Goal: Task Accomplishment & Management: Use online tool/utility

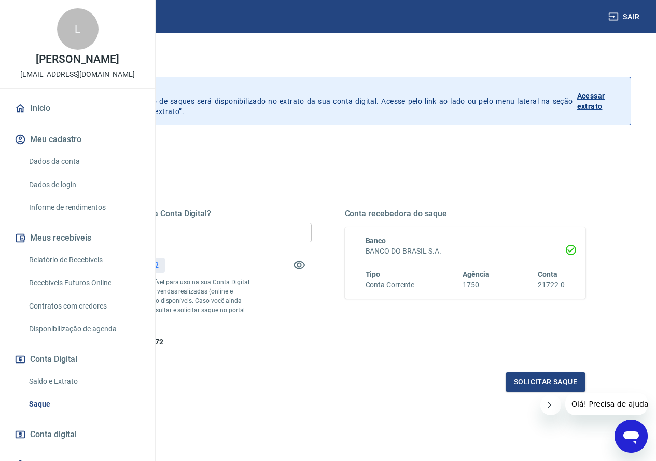
click at [242, 231] on input "R$ 0,00" at bounding box center [190, 232] width 241 height 19
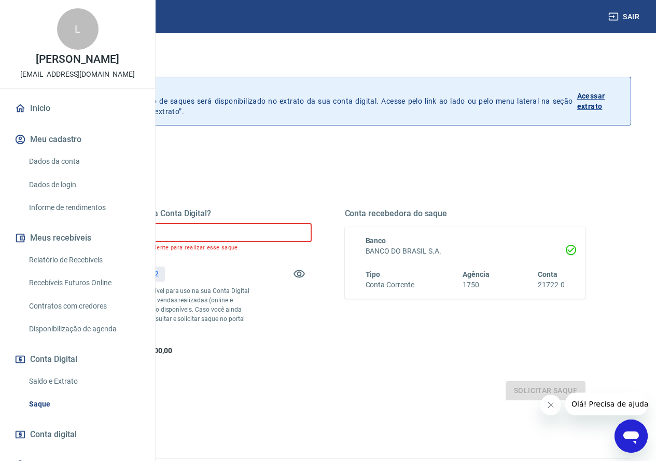
drag, startPoint x: 290, startPoint y: 232, endPoint x: 187, endPoint y: 229, distance: 103.2
click at [187, 229] on div "Quanto deseja sacar da Conta Digital? R$ 10.078,72 ​ Você não possui saldo sufi…" at bounding box center [328, 331] width 606 height 379
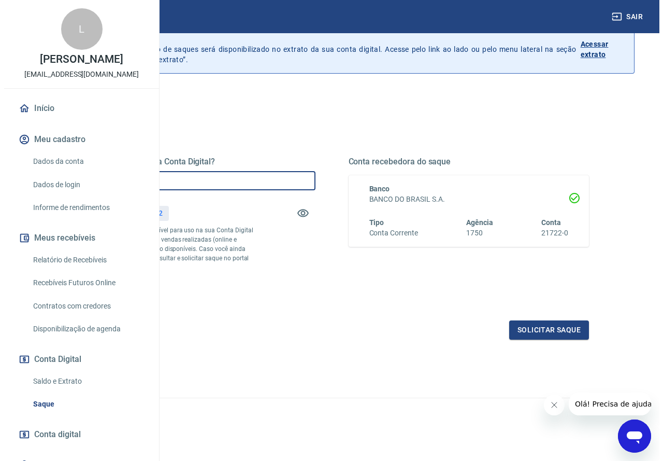
scroll to position [70, 0]
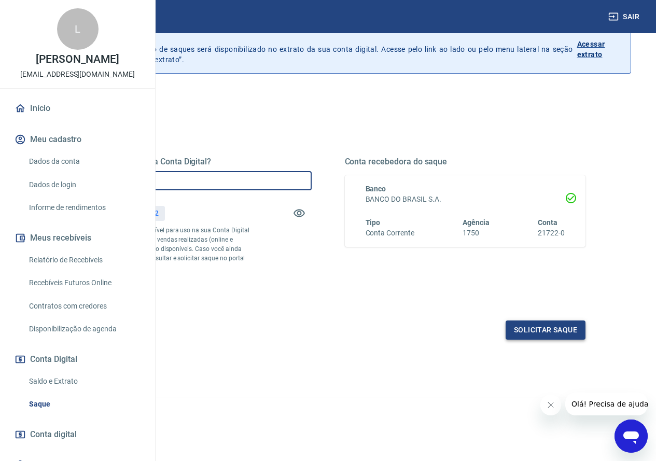
type input "R$ 178,72"
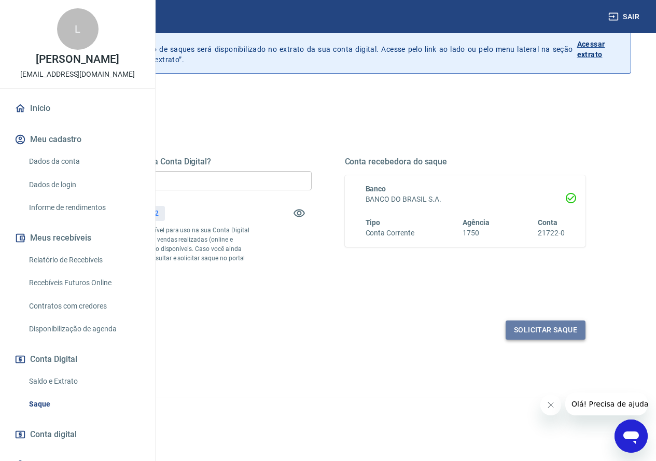
click at [519, 326] on button "Solicitar saque" at bounding box center [545, 329] width 80 height 19
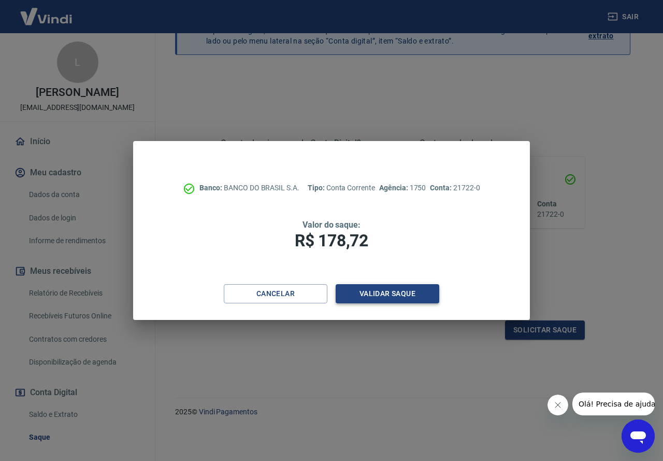
click at [365, 290] on button "Validar saque" at bounding box center [388, 293] width 104 height 19
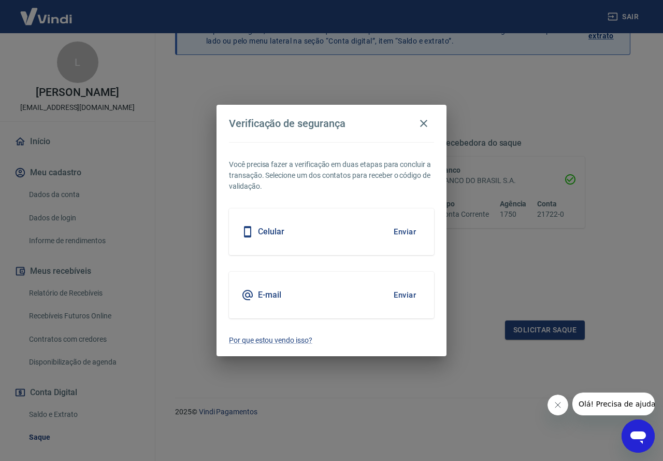
click at [397, 231] on button "Enviar" at bounding box center [405, 232] width 34 height 22
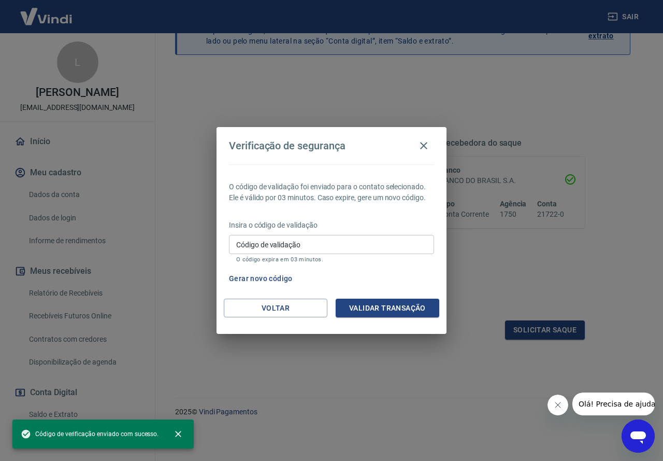
click at [261, 240] on div "Código de validação Código de validação O código expira em 03 minutos." at bounding box center [331, 249] width 205 height 28
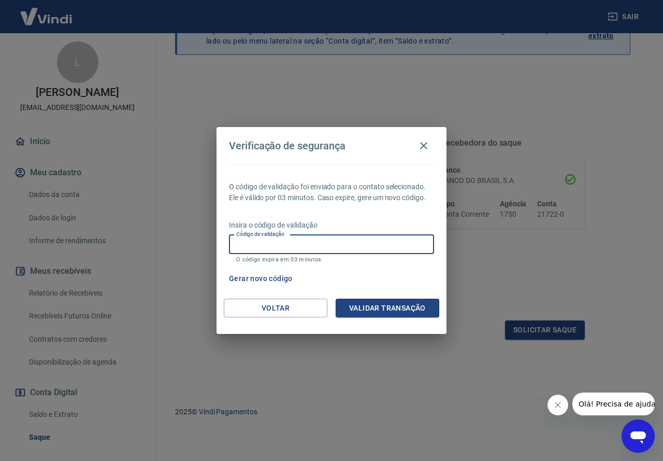
click at [270, 279] on button "Gerar novo código" at bounding box center [261, 278] width 72 height 19
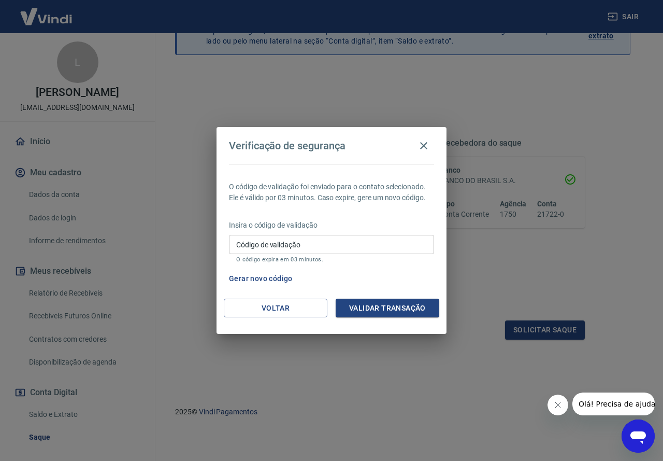
click at [261, 244] on input "Código de validação" at bounding box center [331, 244] width 205 height 19
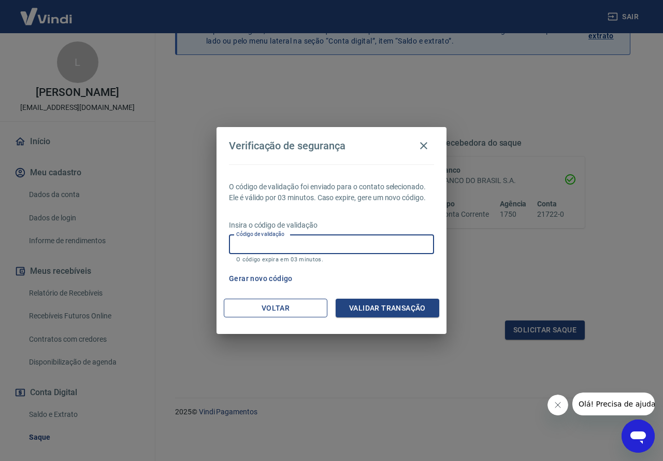
click at [283, 312] on button "Voltar" at bounding box center [276, 308] width 104 height 19
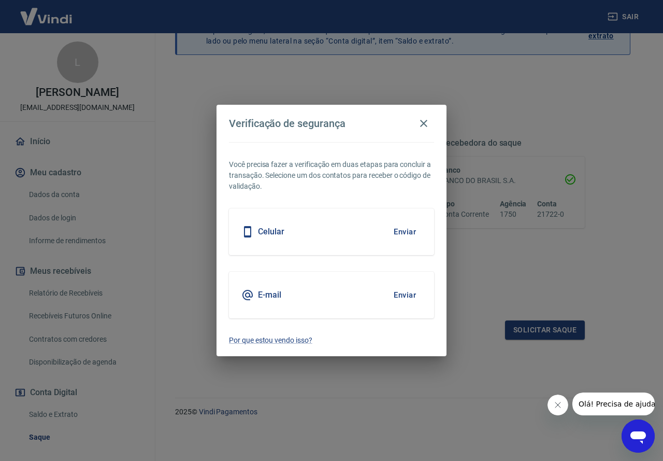
click at [414, 295] on button "Enviar" at bounding box center [405, 295] width 34 height 22
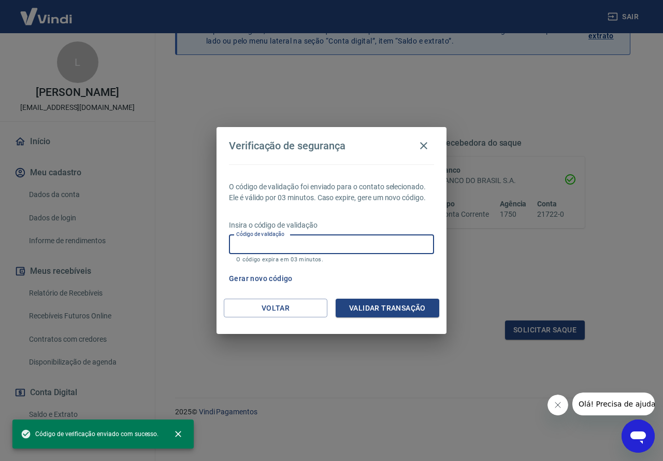
click at [293, 243] on input "Código de validação" at bounding box center [331, 244] width 205 height 19
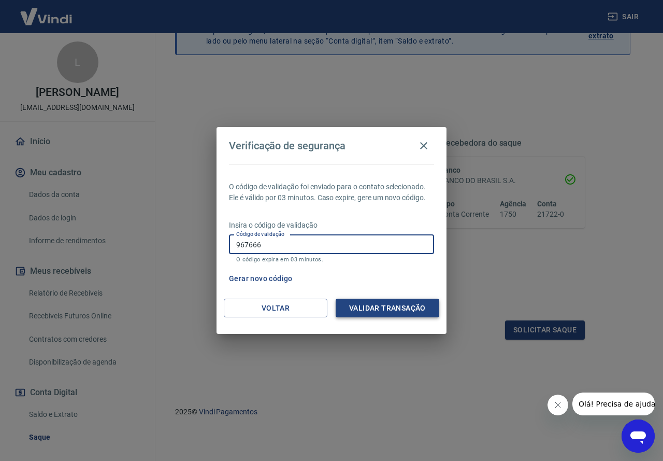
type input "967666"
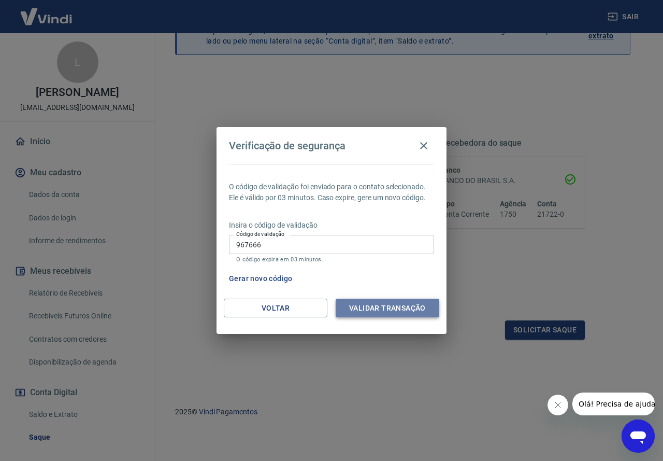
click at [362, 309] on button "Validar transação" at bounding box center [388, 308] width 104 height 19
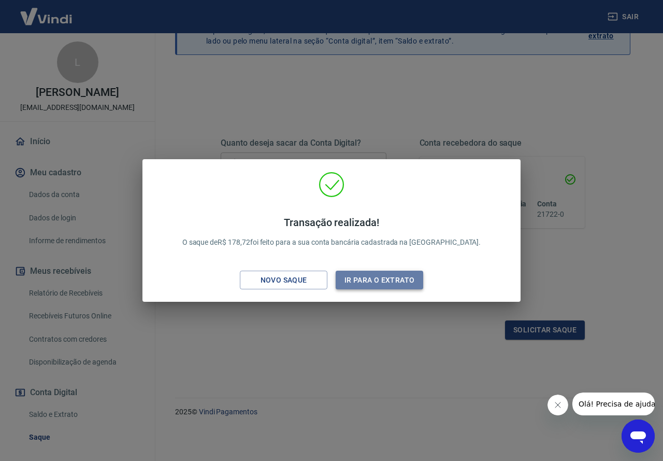
click at [387, 282] on button "Ir para o extrato" at bounding box center [380, 280] width 88 height 19
